Goal: Task Accomplishment & Management: Use online tool/utility

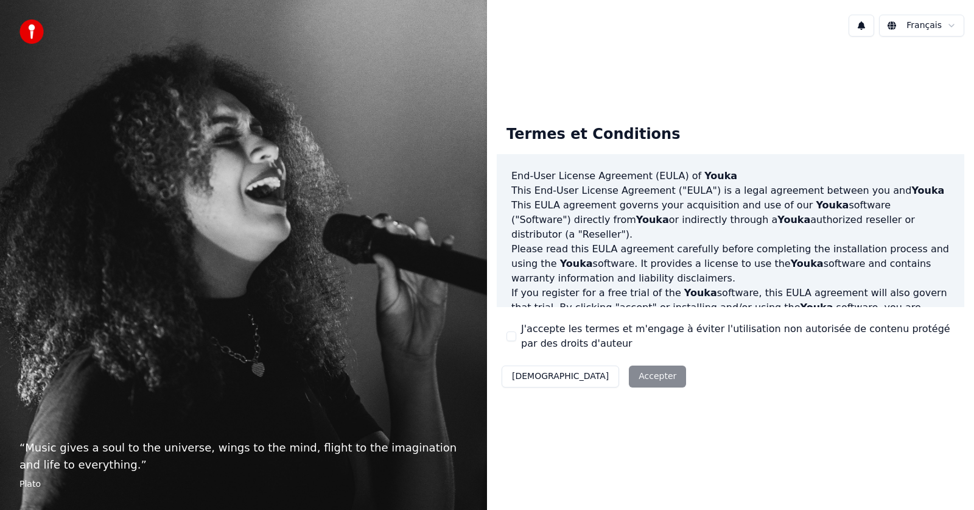
click at [590, 380] on div "Décliner Accepter" at bounding box center [594, 376] width 194 height 32
click at [586, 374] on div "Décliner Accepter" at bounding box center [594, 376] width 194 height 32
click at [608, 421] on div "Termes et Conditions End-User License Agreement (EULA) of Youka This End-User L…" at bounding box center [730, 253] width 487 height 415
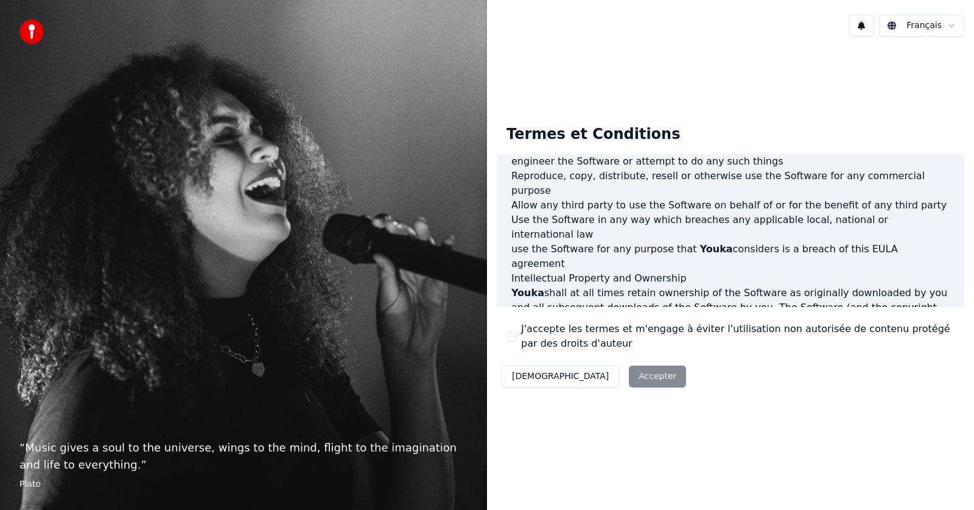
scroll to position [622, 0]
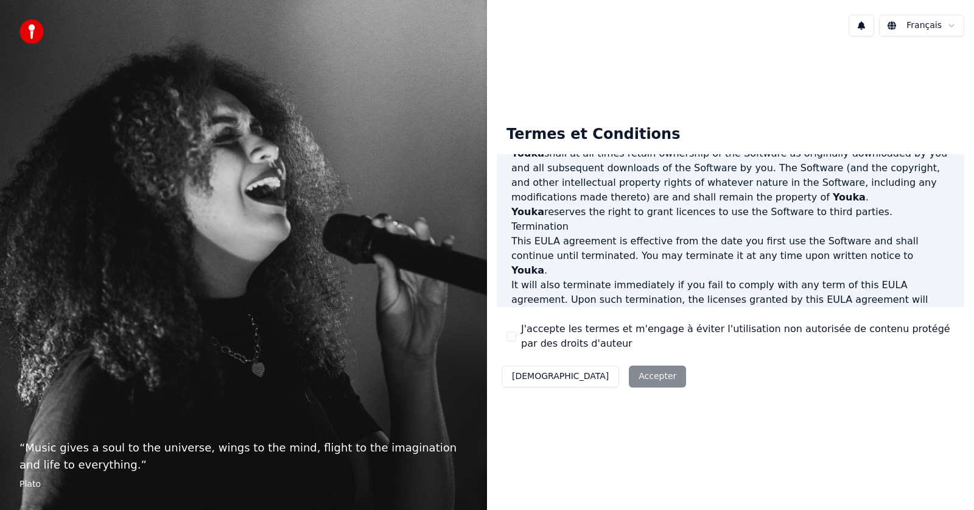
click at [592, 374] on div "Décliner Accepter" at bounding box center [594, 376] width 194 height 32
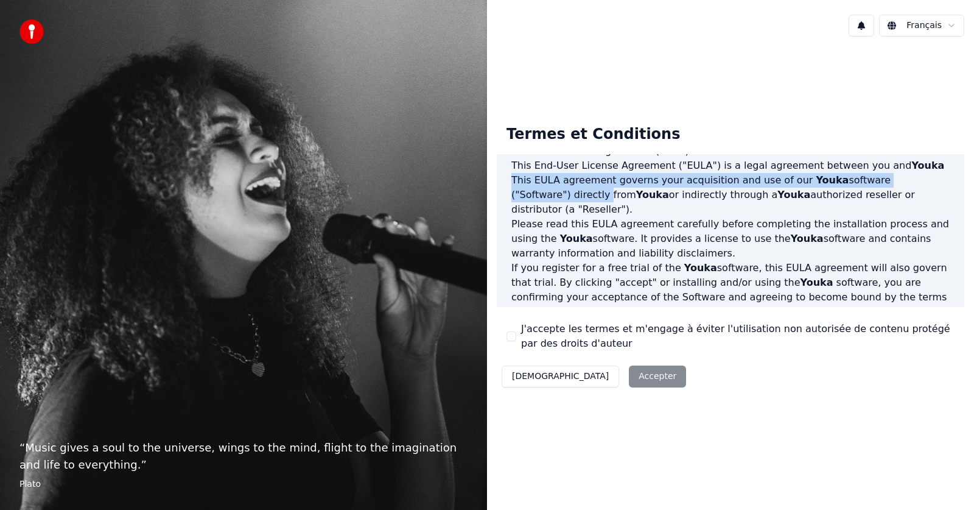
scroll to position [16, 0]
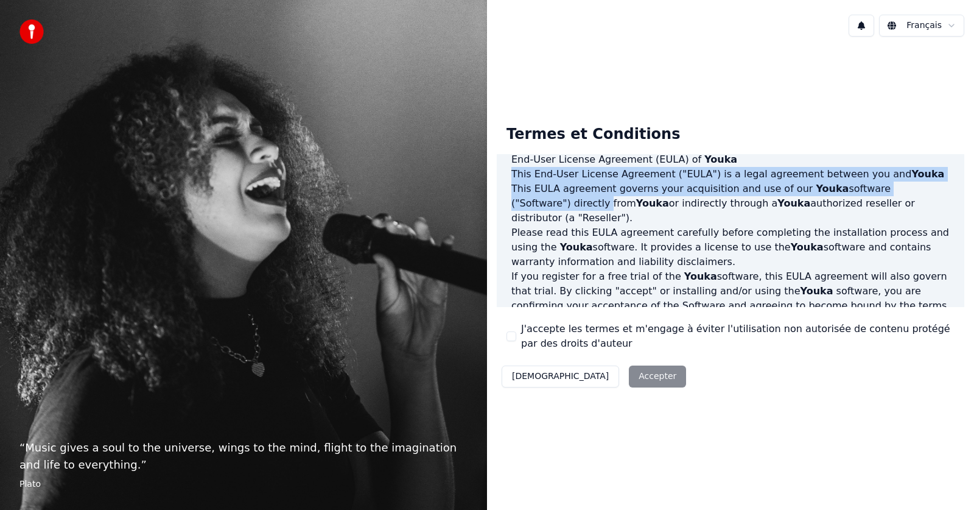
drag, startPoint x: 966, startPoint y: 181, endPoint x: 961, endPoint y: 167, distance: 14.6
click at [961, 167] on div "Termes et Conditions End-User License Agreement (EULA) of Youka This End-User L…" at bounding box center [730, 253] width 487 height 296
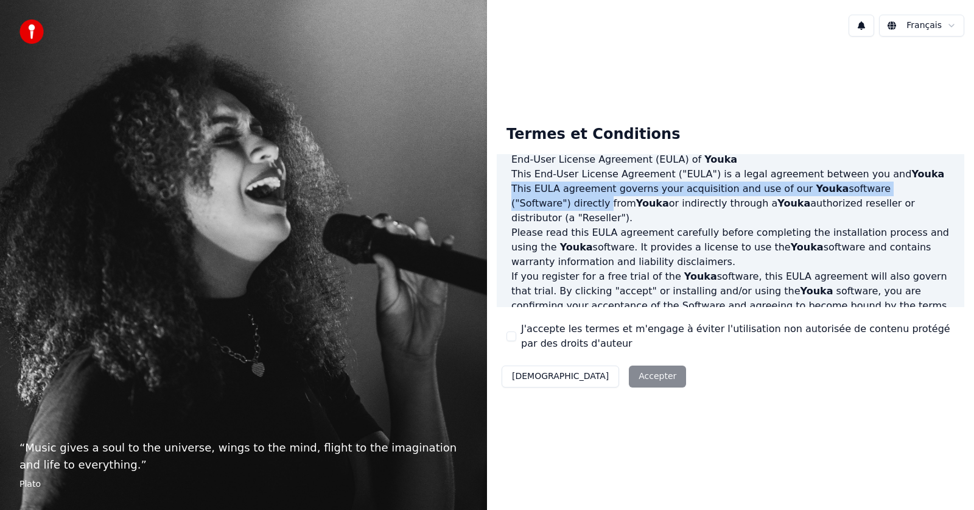
click at [925, 30] on html "“ Music gives a soul to the universe, wings to the mind, flight to the imaginat…" at bounding box center [487, 255] width 974 height 510
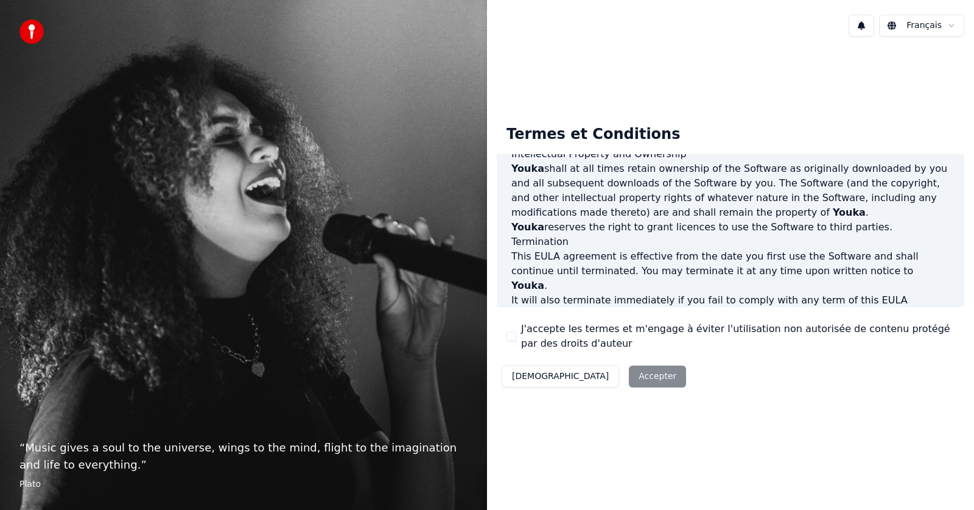
scroll to position [622, 0]
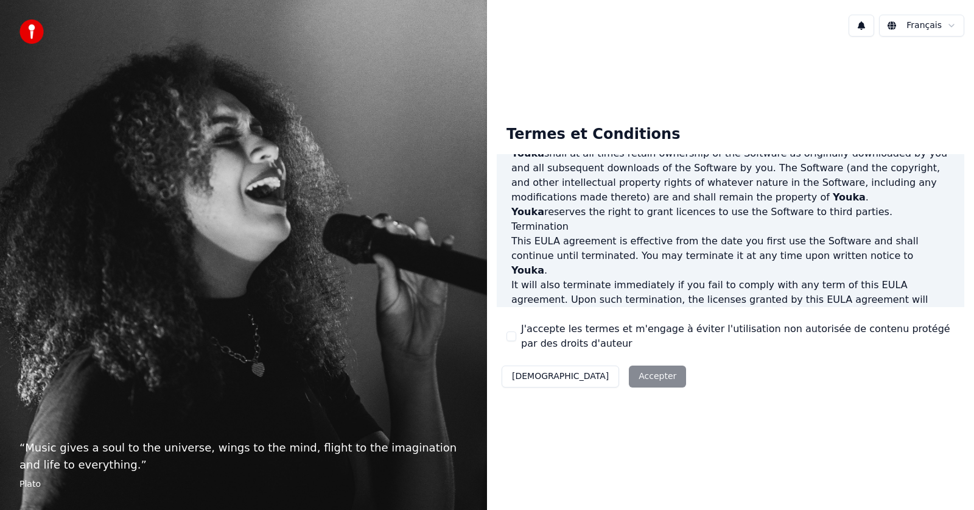
click at [807, 365] on p "This EULA agreement, and any dispute arising out of or in connection with this …" at bounding box center [730, 379] width 438 height 29
click at [598, 377] on div "Décliner Accepter" at bounding box center [594, 376] width 194 height 32
click at [601, 378] on div "Décliner Accepter" at bounding box center [594, 376] width 194 height 32
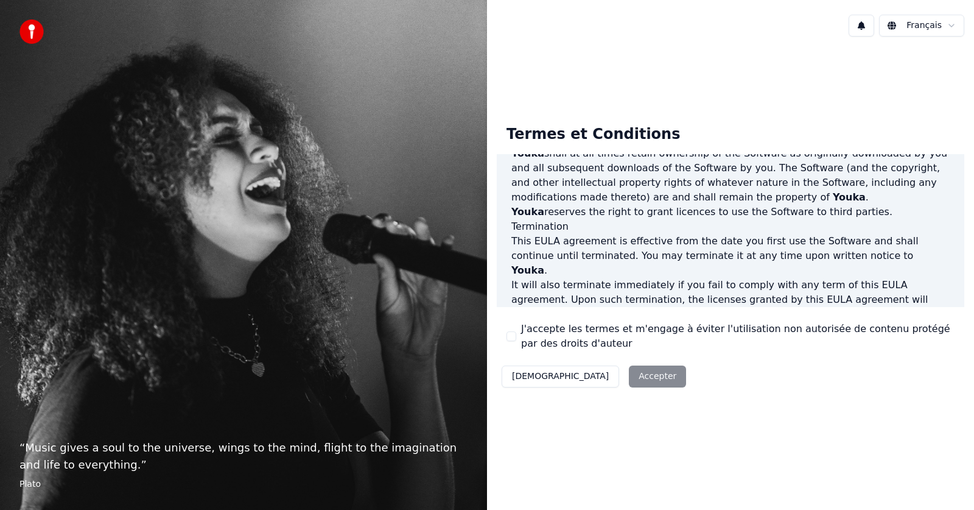
click at [312, 410] on div "“ Music gives a soul to the universe, wings to the mind, flight to the imaginat…" at bounding box center [243, 255] width 487 height 510
click at [531, 379] on button "Décliner" at bounding box center [560, 376] width 117 height 22
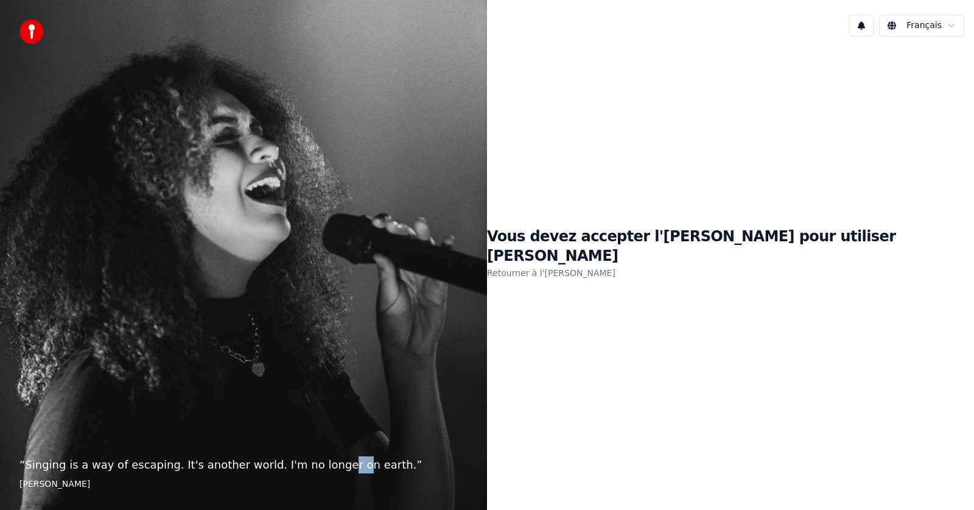
click at [616, 264] on link "Retourner à l'EULA" at bounding box center [551, 272] width 128 height 19
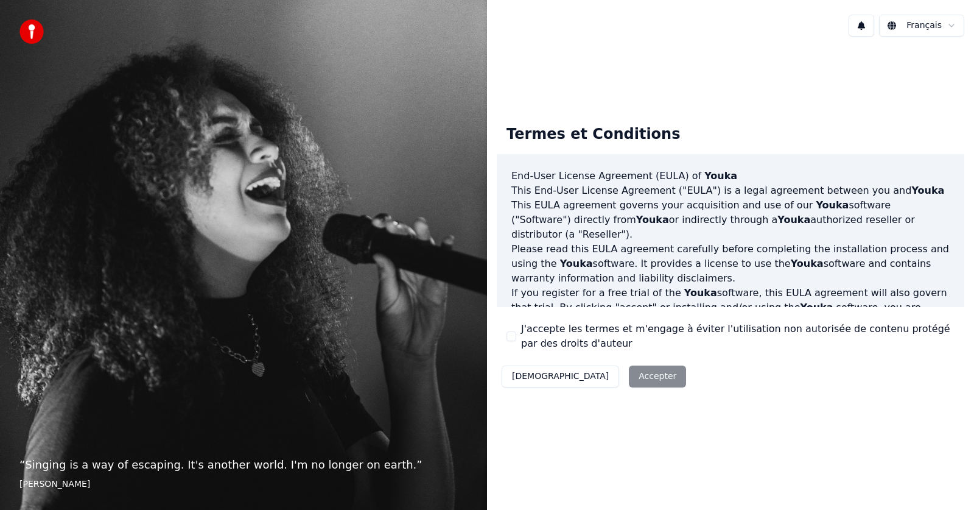
click at [591, 379] on div "Décliner Accepter" at bounding box center [594, 376] width 194 height 32
click at [591, 380] on div "Décliner Accepter" at bounding box center [594, 376] width 194 height 32
click at [592, 381] on div "Décliner Accepter" at bounding box center [594, 376] width 194 height 32
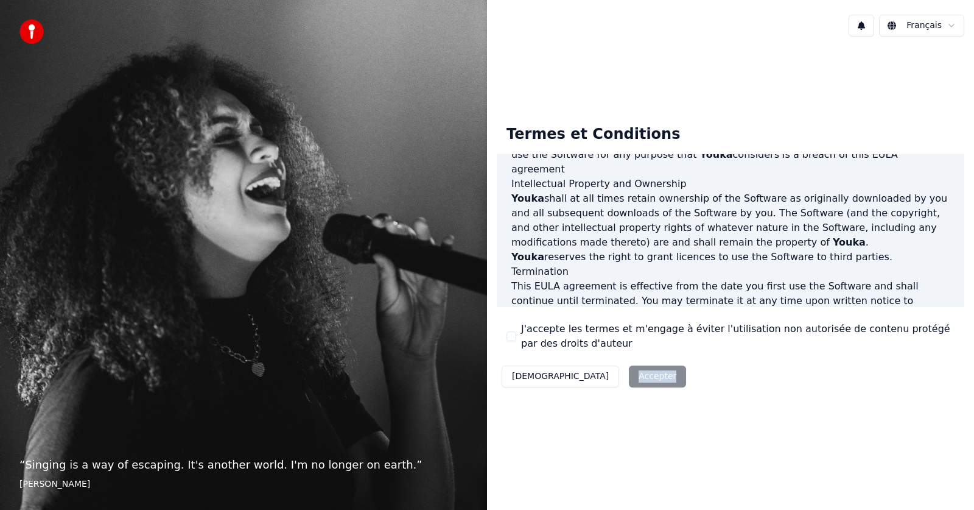
scroll to position [622, 0]
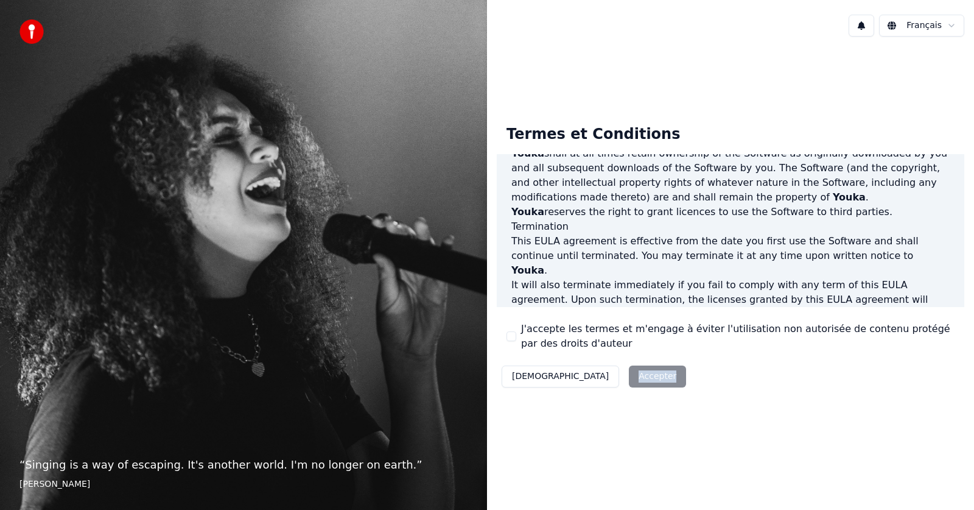
click at [583, 381] on div "Décliner Accepter" at bounding box center [594, 376] width 194 height 32
click at [658, 409] on div "Termes et Conditions End-User License Agreement (EULA) of Youka This End-User L…" at bounding box center [730, 253] width 487 height 415
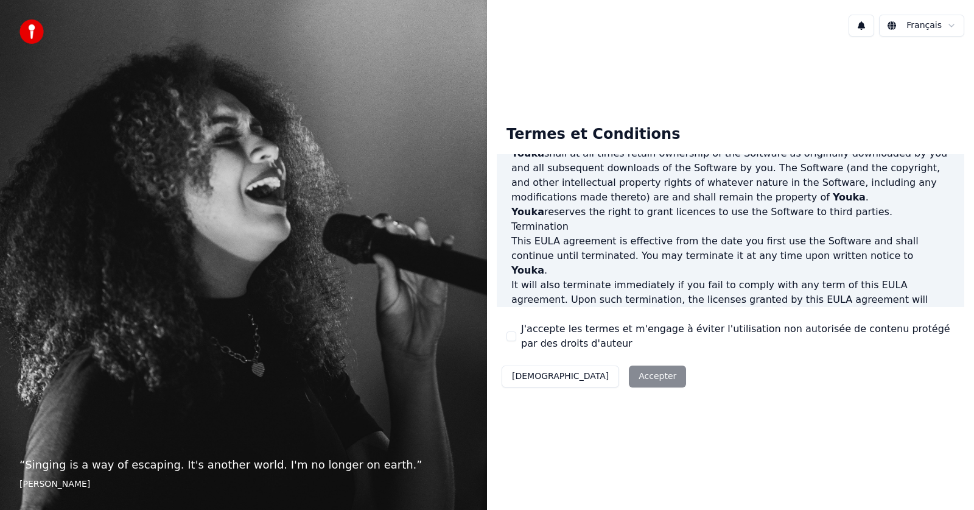
click at [592, 385] on div "Décliner Accepter" at bounding box center [594, 376] width 194 height 32
click at [591, 372] on div "Décliner Accepter" at bounding box center [594, 376] width 194 height 32
click at [32, 31] on img at bounding box center [31, 31] width 24 height 24
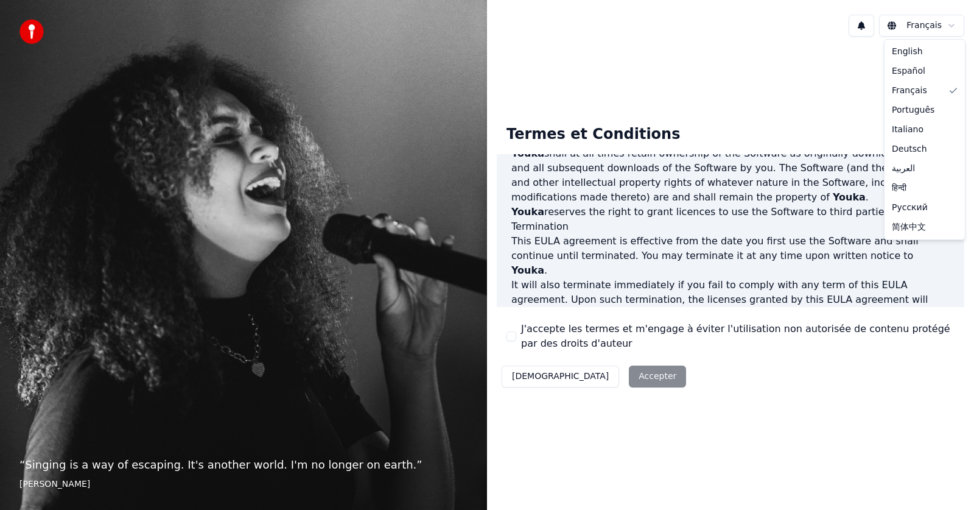
click at [921, 25] on html "“ Singing is a way of escaping. It's another world. I'm no longer on earth. ” E…" at bounding box center [487, 255] width 974 height 510
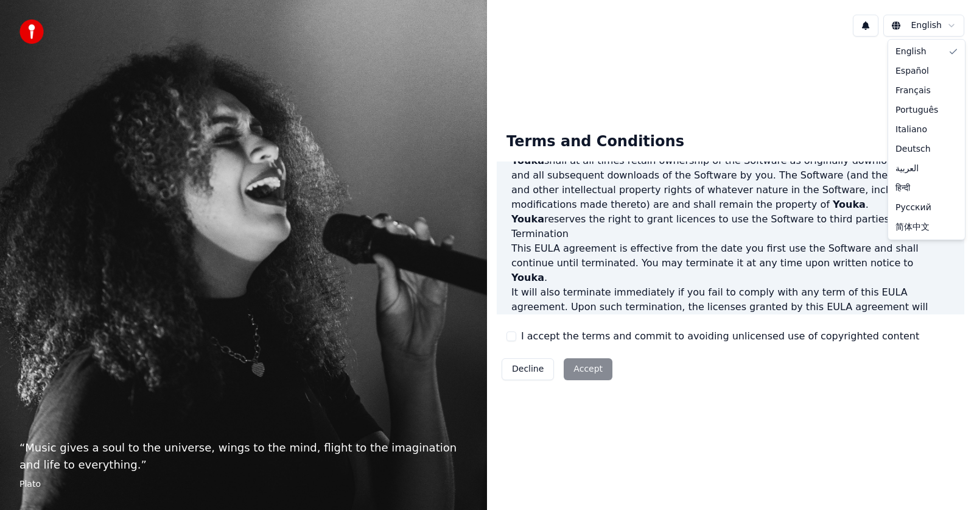
click at [952, 24] on html "“ Music gives a soul to the universe, wings to the mind, flight to the imaginat…" at bounding box center [487, 255] width 974 height 510
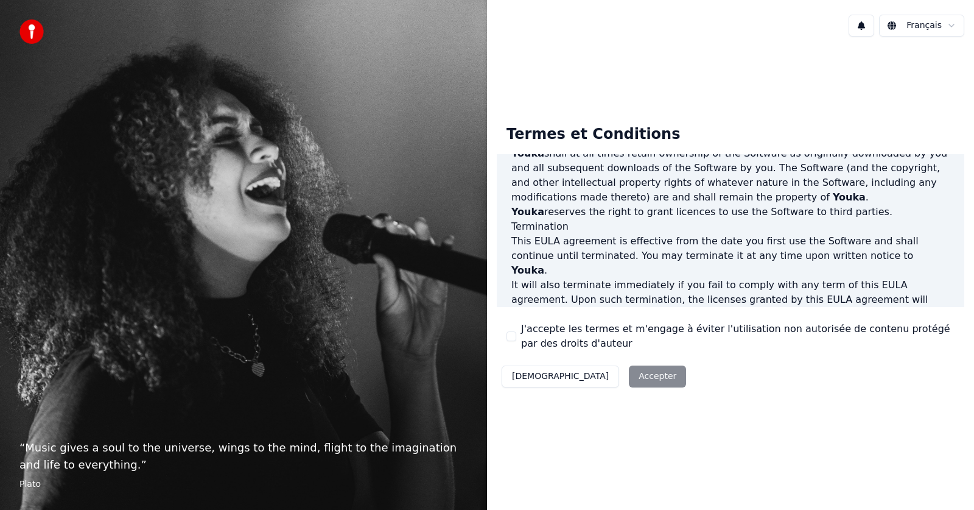
click at [592, 377] on div "Décliner Accepter" at bounding box center [594, 376] width 194 height 32
click at [514, 338] on button "J'accepte les termes et m'engage à éviter l'utilisation non autorisée de conten…" at bounding box center [512, 336] width 10 height 10
click at [629, 376] on button "Accepter" at bounding box center [657, 376] width 57 height 22
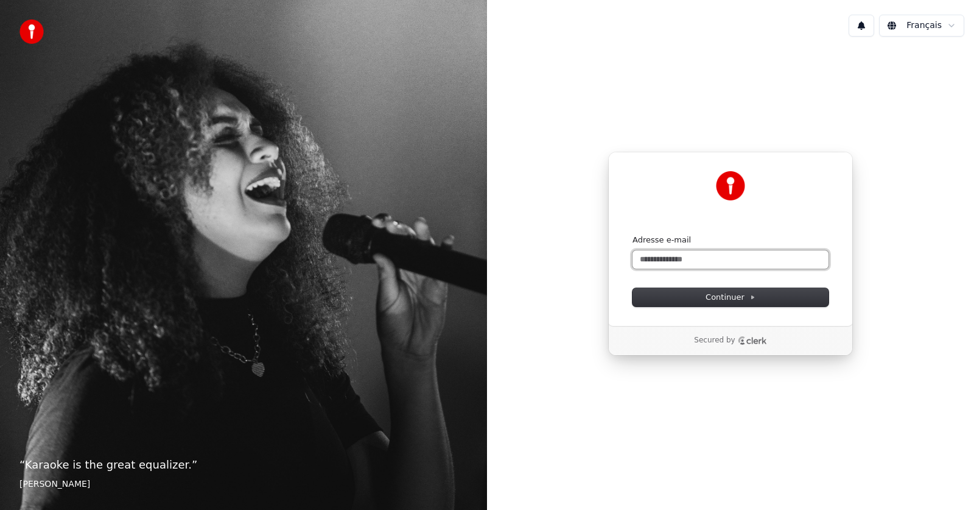
click at [643, 261] on input "Adresse e-mail" at bounding box center [731, 259] width 196 height 18
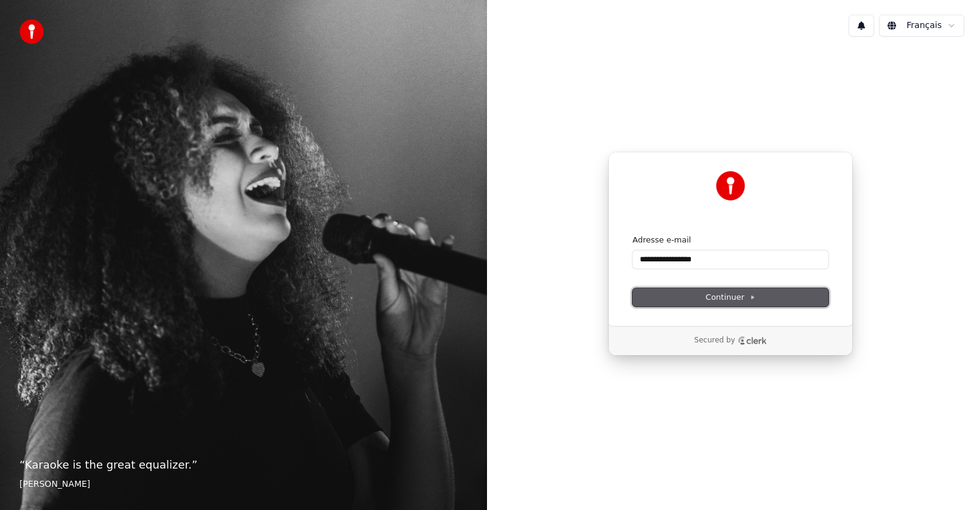
click at [729, 296] on span "Continuer" at bounding box center [731, 297] width 50 height 11
type input "**********"
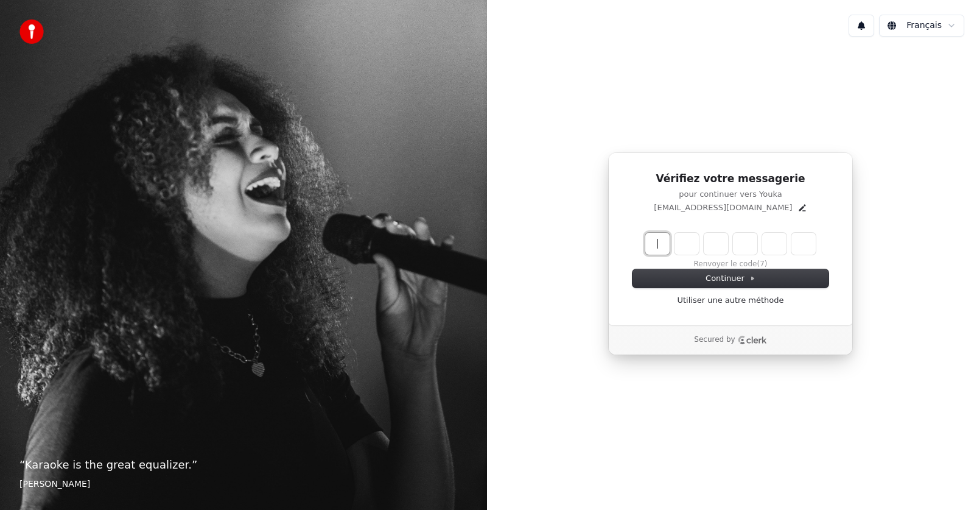
click at [654, 244] on input "Enter verification code" at bounding box center [742, 244] width 195 height 22
type input "******"
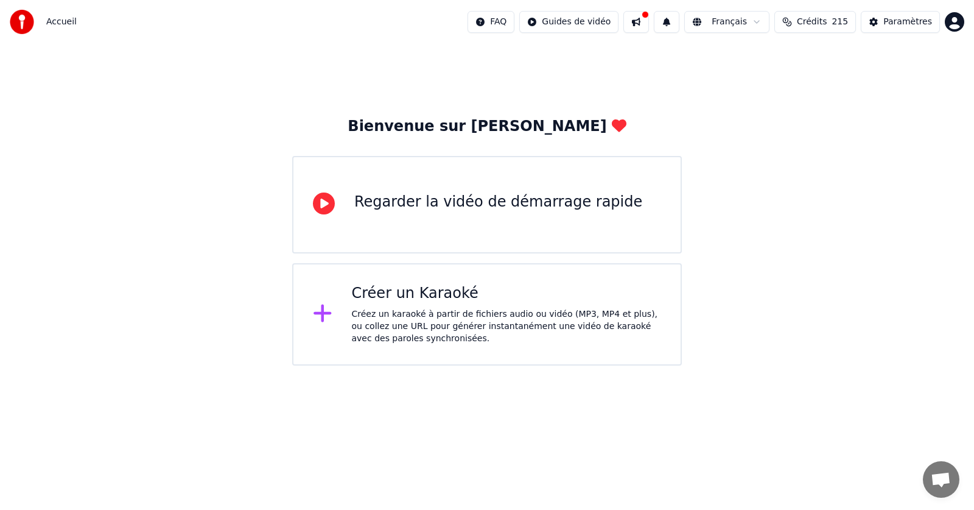
click at [395, 298] on div "Créer un Karaoké" at bounding box center [507, 293] width 310 height 19
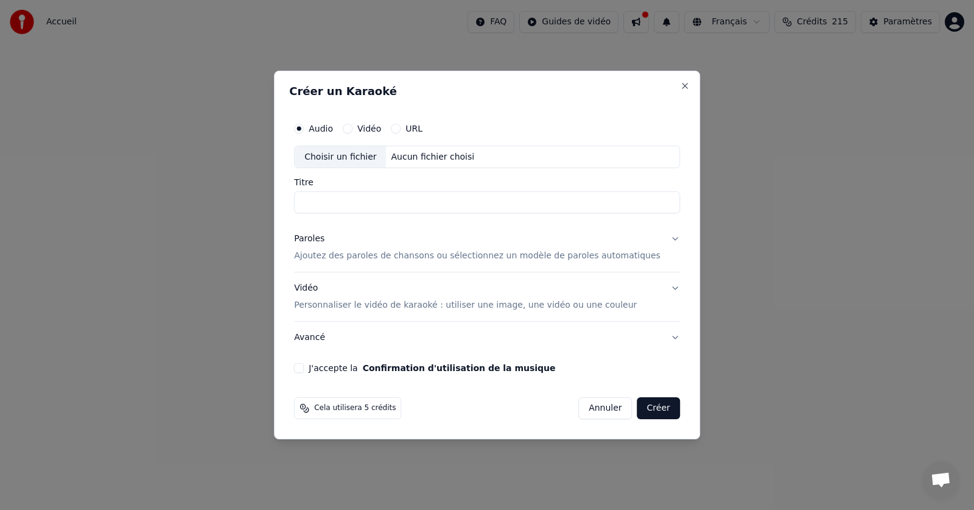
click at [355, 158] on div "Choisir un fichier" at bounding box center [340, 157] width 91 height 22
click at [342, 160] on div "Choisir un fichier" at bounding box center [340, 157] width 91 height 22
type input "**********"
click at [639, 405] on button "Créer" at bounding box center [658, 408] width 43 height 22
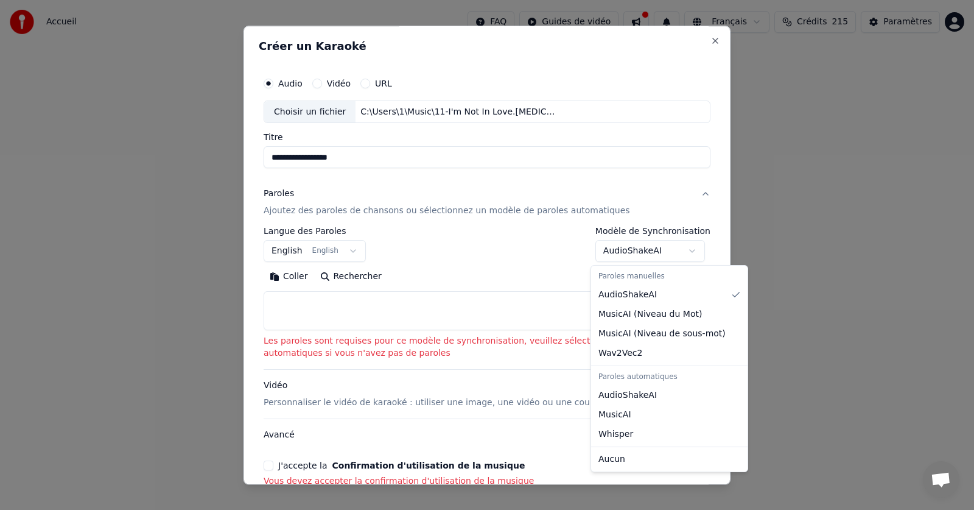
click at [687, 249] on body "**********" at bounding box center [487, 182] width 974 height 365
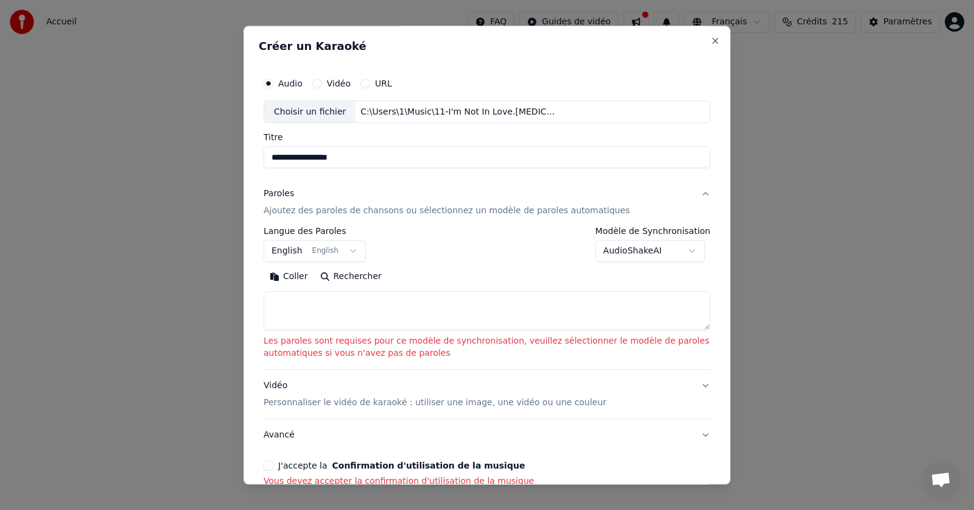
click at [659, 206] on body "**********" at bounding box center [487, 182] width 974 height 365
click at [407, 355] on p "Les paroles sont requises pour ce modèle de synchronisation, veuillez sélection…" at bounding box center [487, 347] width 447 height 24
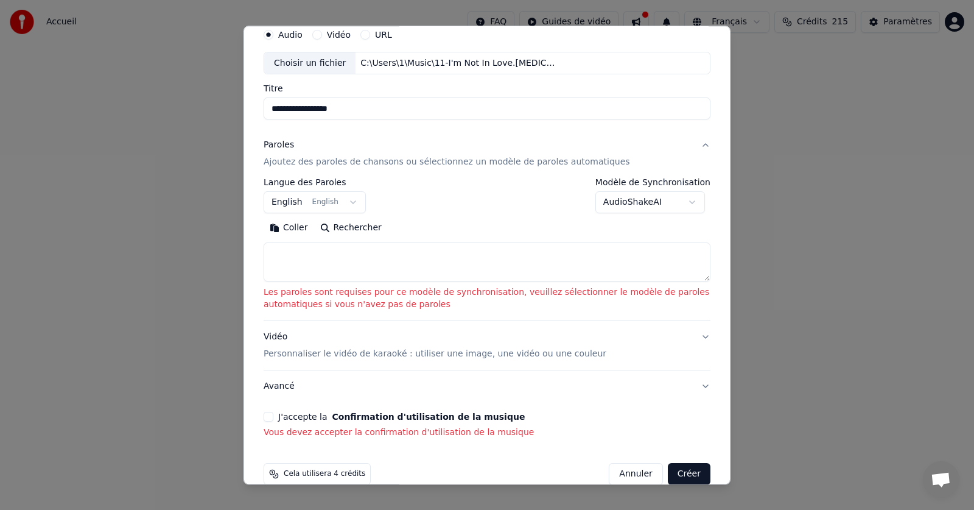
scroll to position [69, 0]
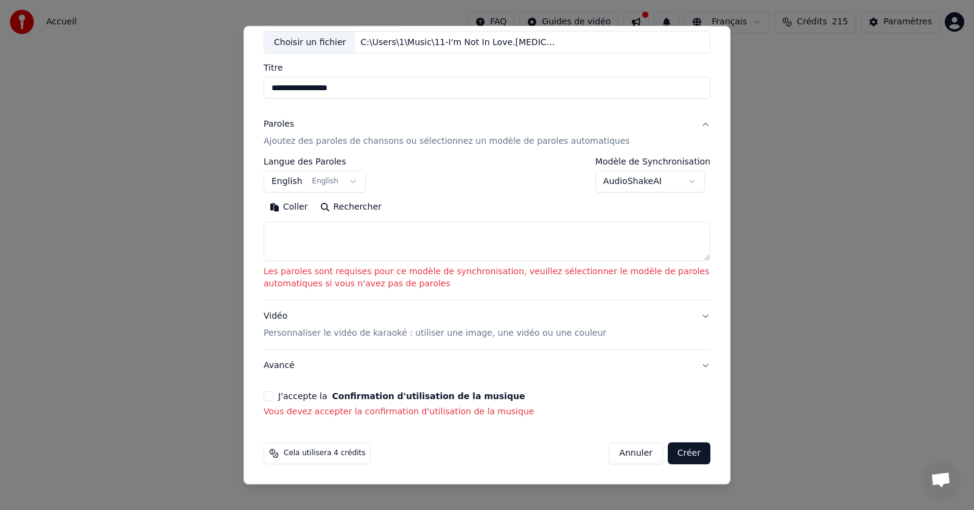
click at [269, 399] on button "J'accepte la Confirmation d'utilisation de la musique" at bounding box center [269, 396] width 10 height 10
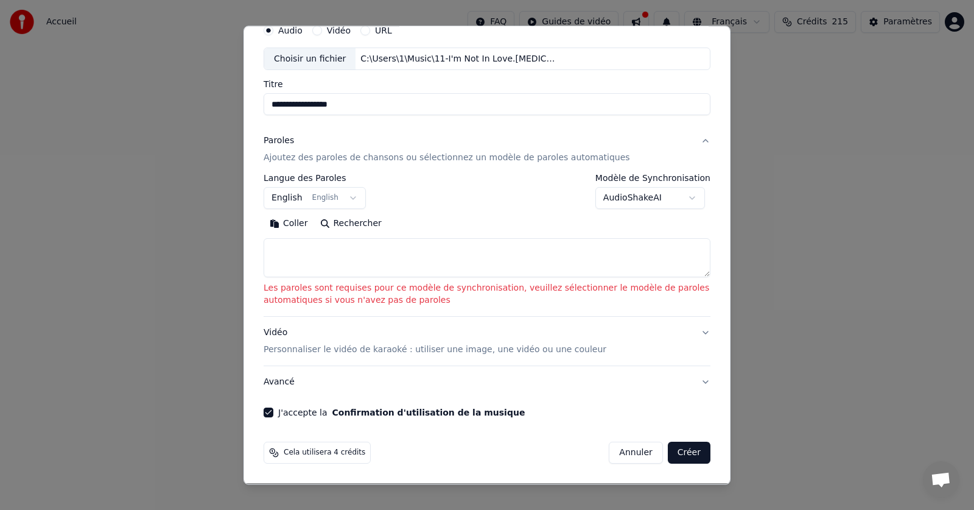
scroll to position [53, 0]
click at [676, 455] on button "Créer" at bounding box center [689, 453] width 43 height 22
click at [413, 302] on p "Les paroles sont requises pour ce modèle de synchronisation, veuillez sélection…" at bounding box center [487, 294] width 447 height 24
click at [694, 331] on button "Vidéo Personnaliser le vidéo de karaoké : utiliser une image, une vidéo ou une …" at bounding box center [487, 341] width 447 height 49
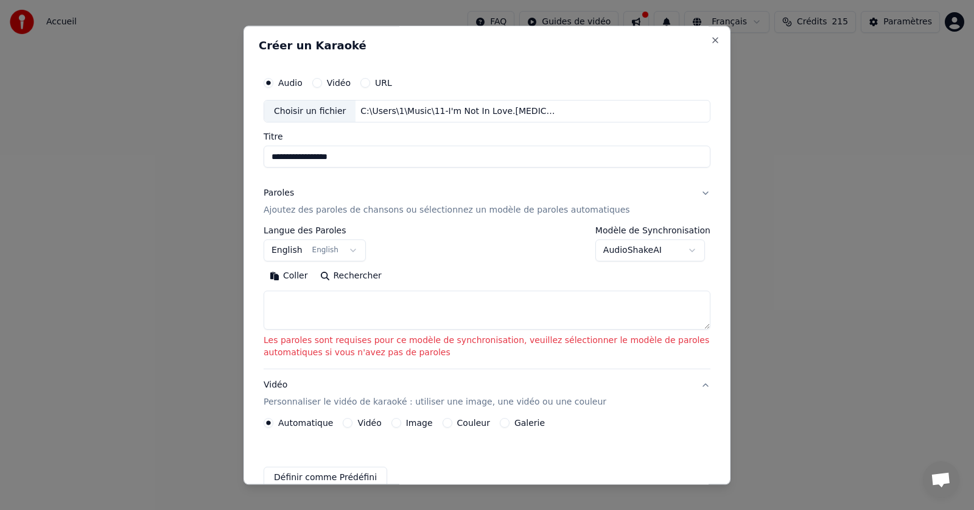
scroll to position [0, 0]
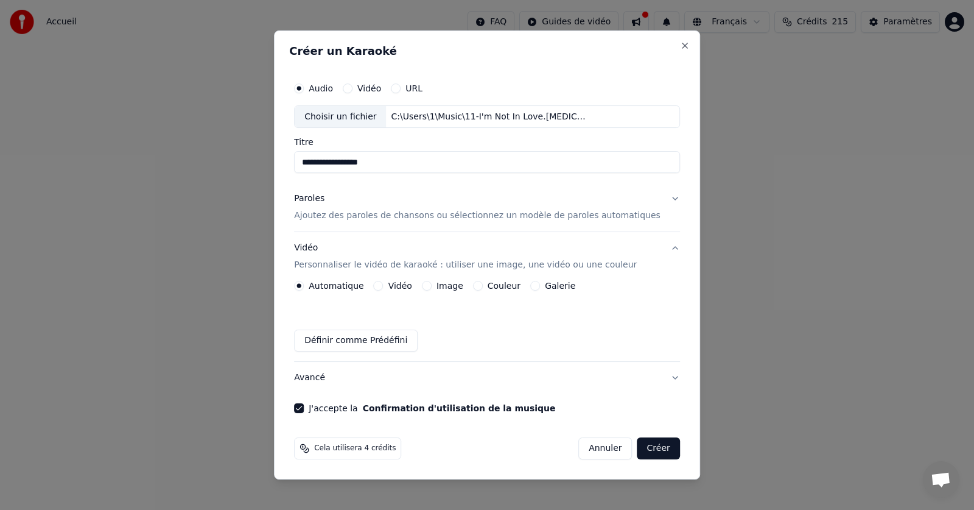
click at [641, 445] on button "Créer" at bounding box center [658, 448] width 43 height 22
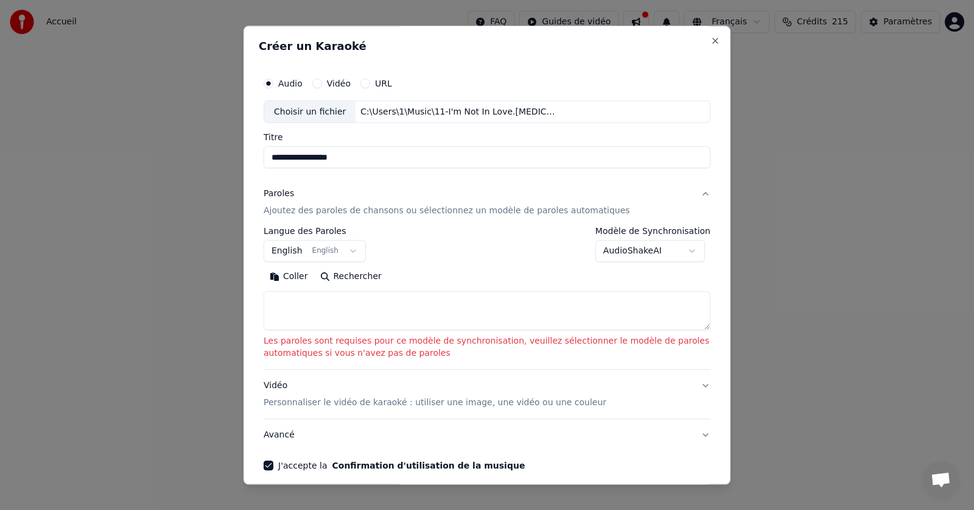
click at [695, 385] on button "Vidéo Personnaliser le vidéo de karaoké : utiliser une image, une vidéo ou une …" at bounding box center [487, 394] width 447 height 49
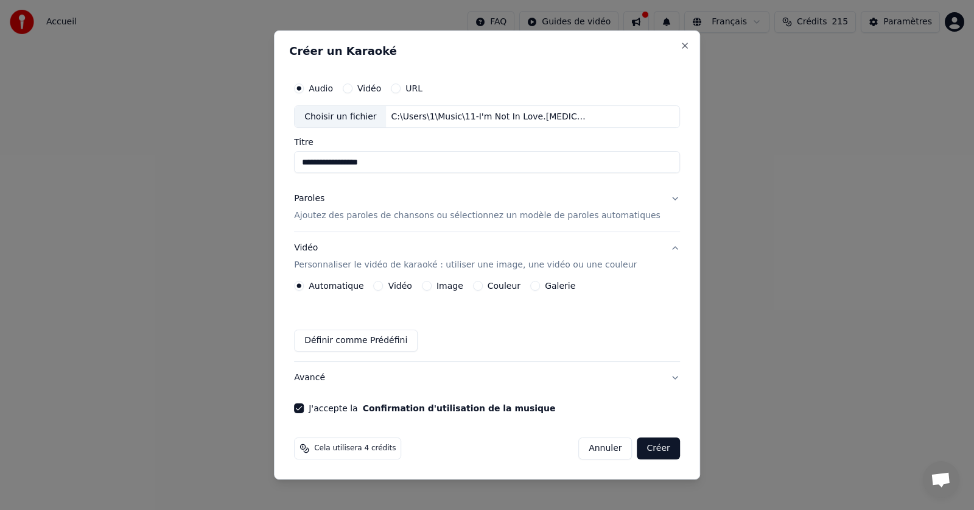
click at [656, 197] on button "Paroles Ajoutez des paroles de chansons ou sélectionnez un modèle de paroles au…" at bounding box center [487, 207] width 386 height 49
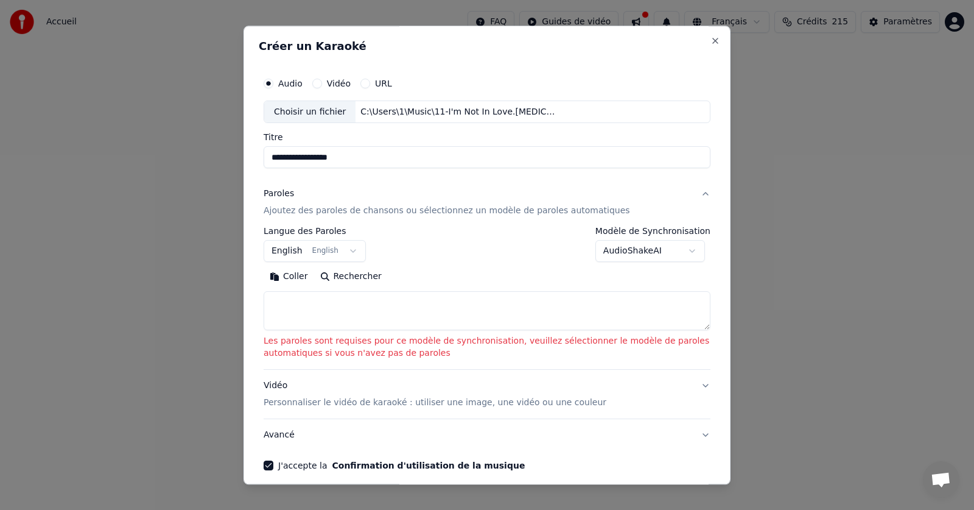
click at [547, 210] on p "Ajoutez des paroles de chansons ou sélectionnez un modèle de paroles automatiqu…" at bounding box center [447, 211] width 366 height 12
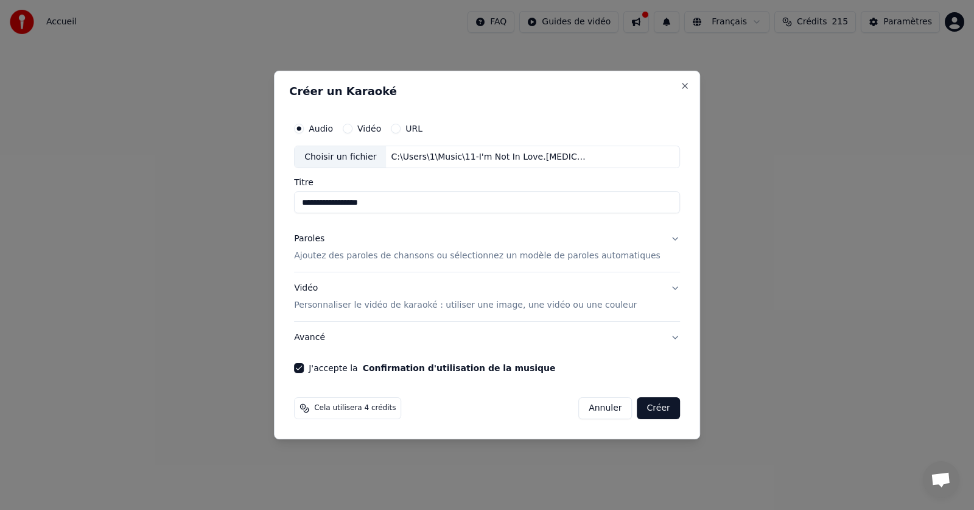
click at [656, 239] on button "Paroles Ajoutez des paroles de chansons ou sélectionnez un modèle de paroles au…" at bounding box center [487, 247] width 386 height 49
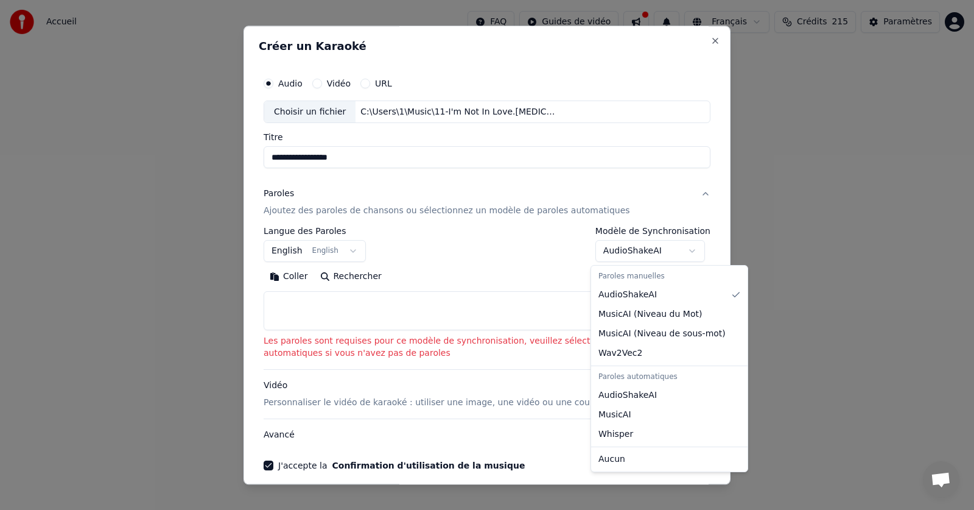
click at [687, 248] on body "**********" at bounding box center [487, 182] width 974 height 365
select select "****"
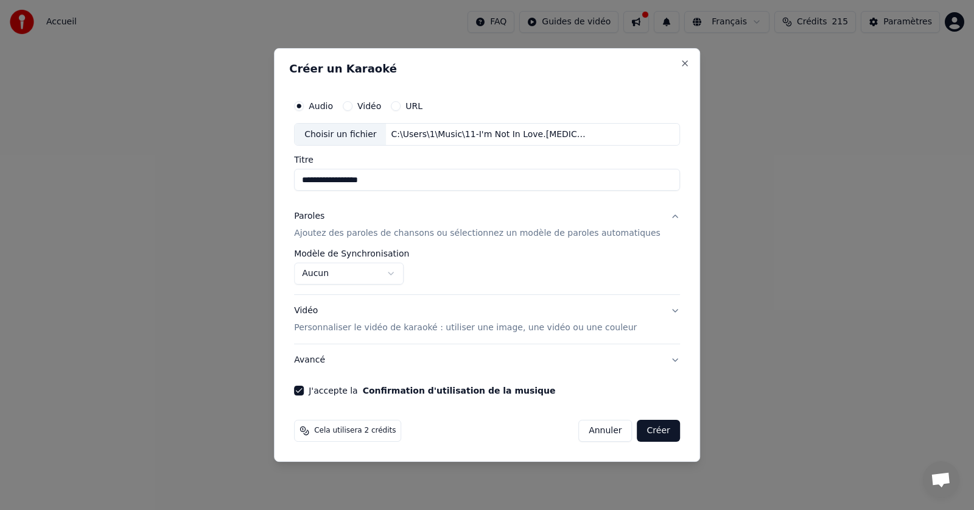
click at [645, 430] on button "Créer" at bounding box center [658, 430] width 43 height 22
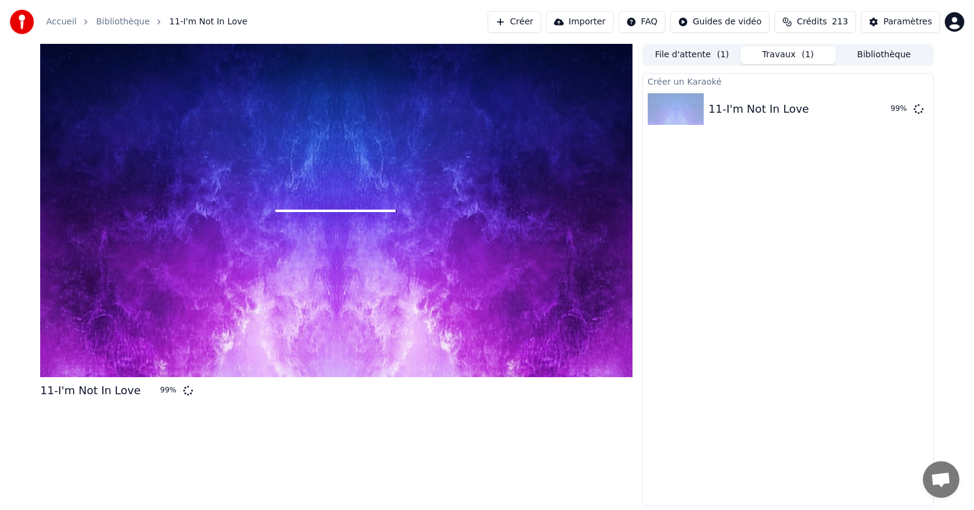
drag, startPoint x: 645, startPoint y: 430, endPoint x: 777, endPoint y: 127, distance: 330.7
click at [777, 127] on div "Créer un Karaoké 11-I'm Not In Love 99 %" at bounding box center [788, 289] width 292 height 433
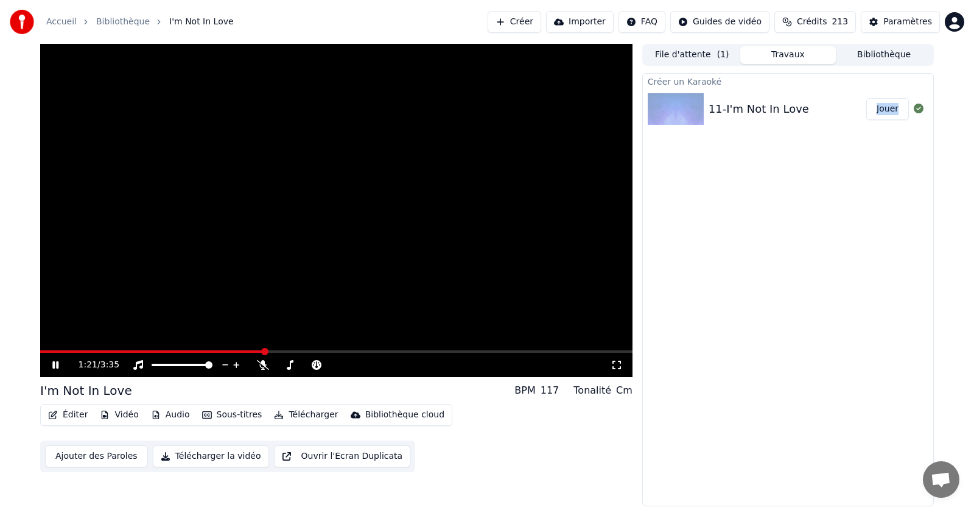
click at [93, 456] on button "Ajouter des Paroles" at bounding box center [96, 456] width 103 height 22
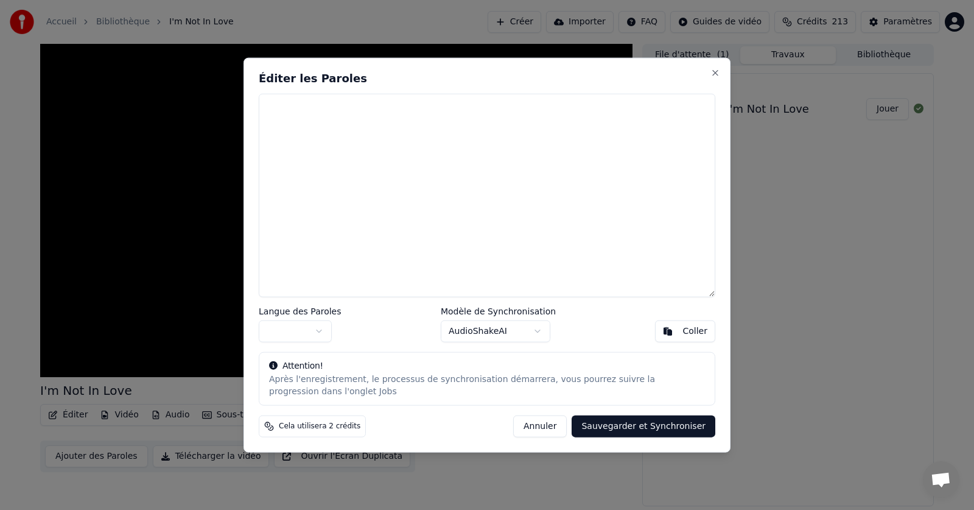
click at [536, 329] on body "Accueil Bibliothèque I'm Not In Love Créer Importer FAQ Guides de vidéo Crédits…" at bounding box center [487, 255] width 974 height 510
click at [833, 360] on div at bounding box center [487, 255] width 974 height 510
click at [714, 74] on button "Close" at bounding box center [715, 73] width 10 height 10
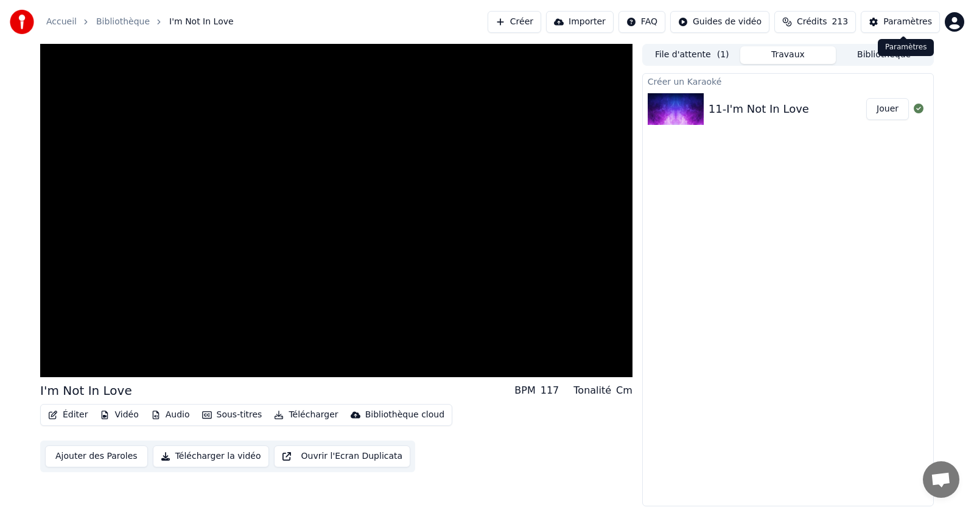
click at [897, 24] on div "Paramètres" at bounding box center [907, 22] width 49 height 12
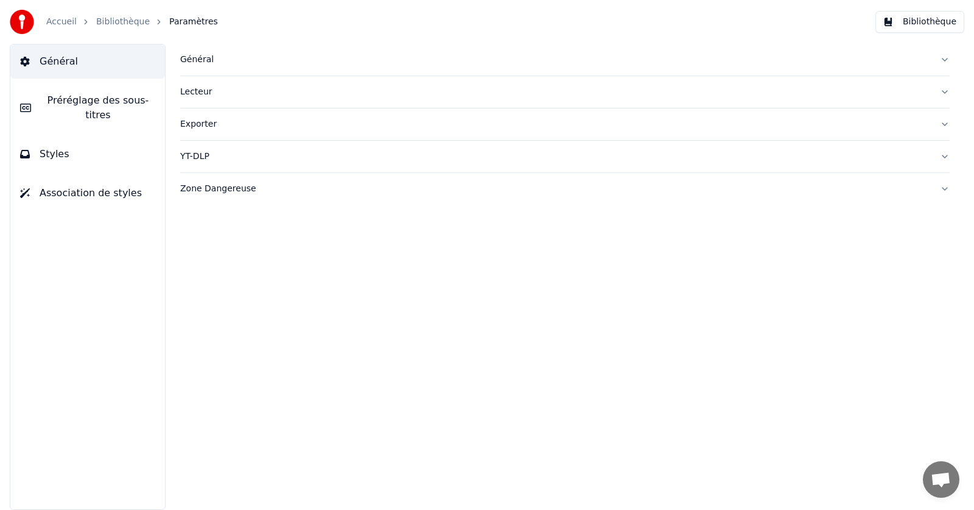
click at [57, 18] on link "Accueil" at bounding box center [61, 22] width 30 height 12
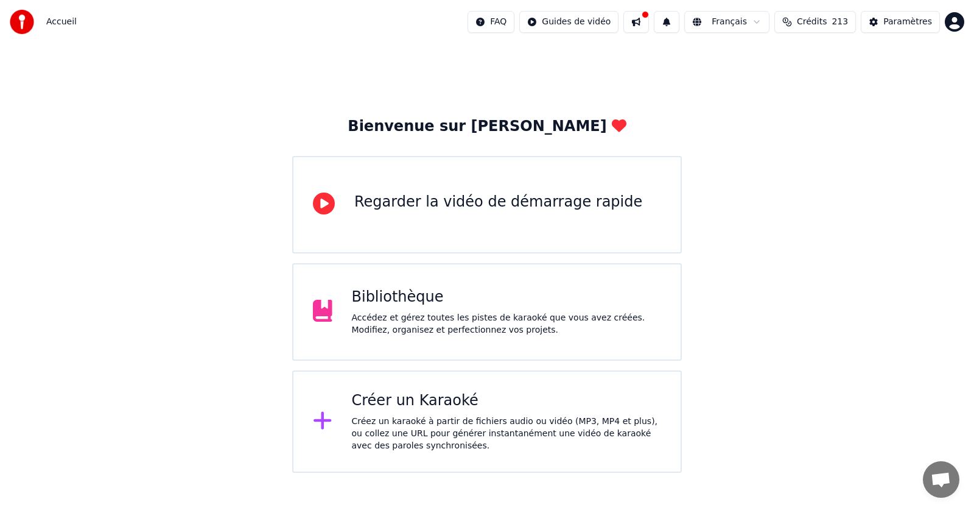
click at [399, 401] on div "Créer un Karaoké" at bounding box center [507, 400] width 310 height 19
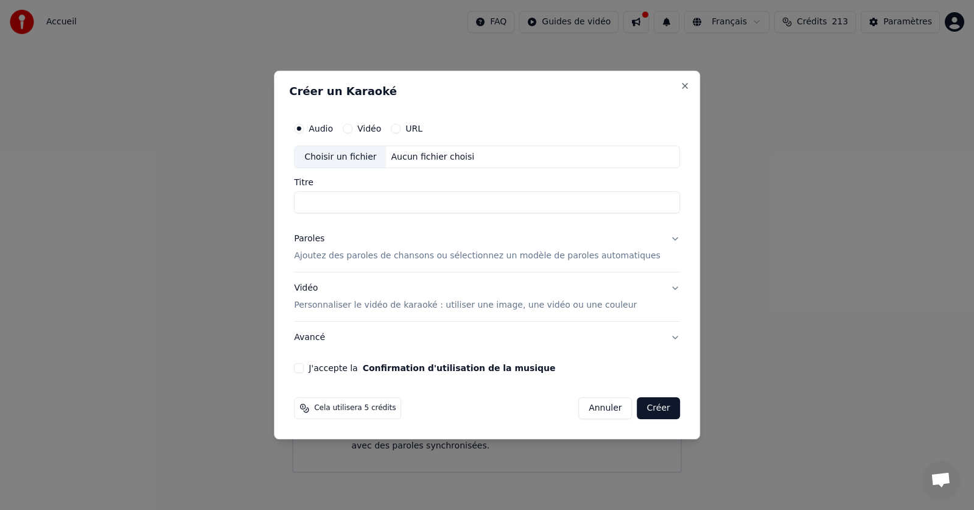
click at [352, 130] on button "Vidéo" at bounding box center [348, 129] width 10 height 10
click at [348, 159] on div "Choisir un fichier" at bounding box center [340, 157] width 91 height 22
click at [680, 85] on button "Close" at bounding box center [685, 86] width 10 height 10
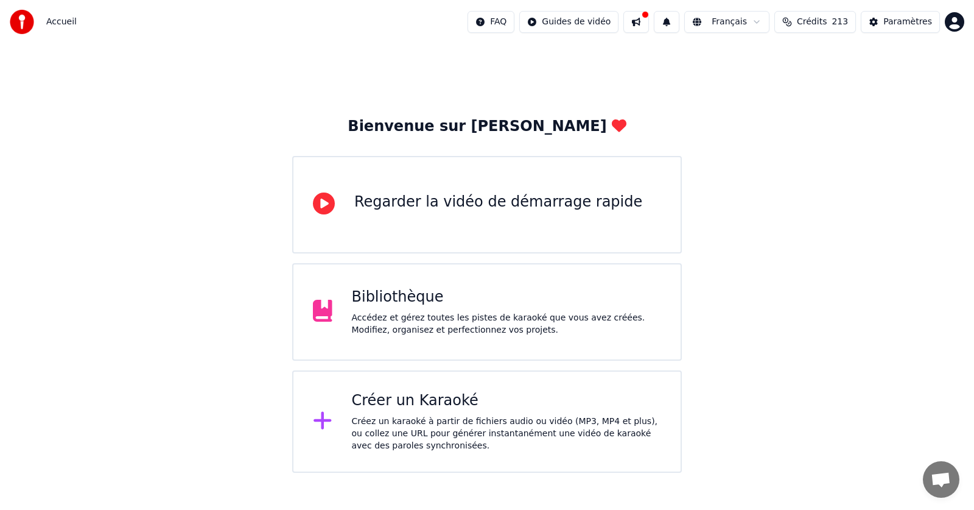
click at [649, 19] on button at bounding box center [636, 22] width 26 height 22
click at [487, 65] on div "Bienvenue sur Youka Regarder la vidéo de démarrage rapide Bibliothèque Accédez …" at bounding box center [487, 258] width 974 height 429
